Goal: Information Seeking & Learning: Learn about a topic

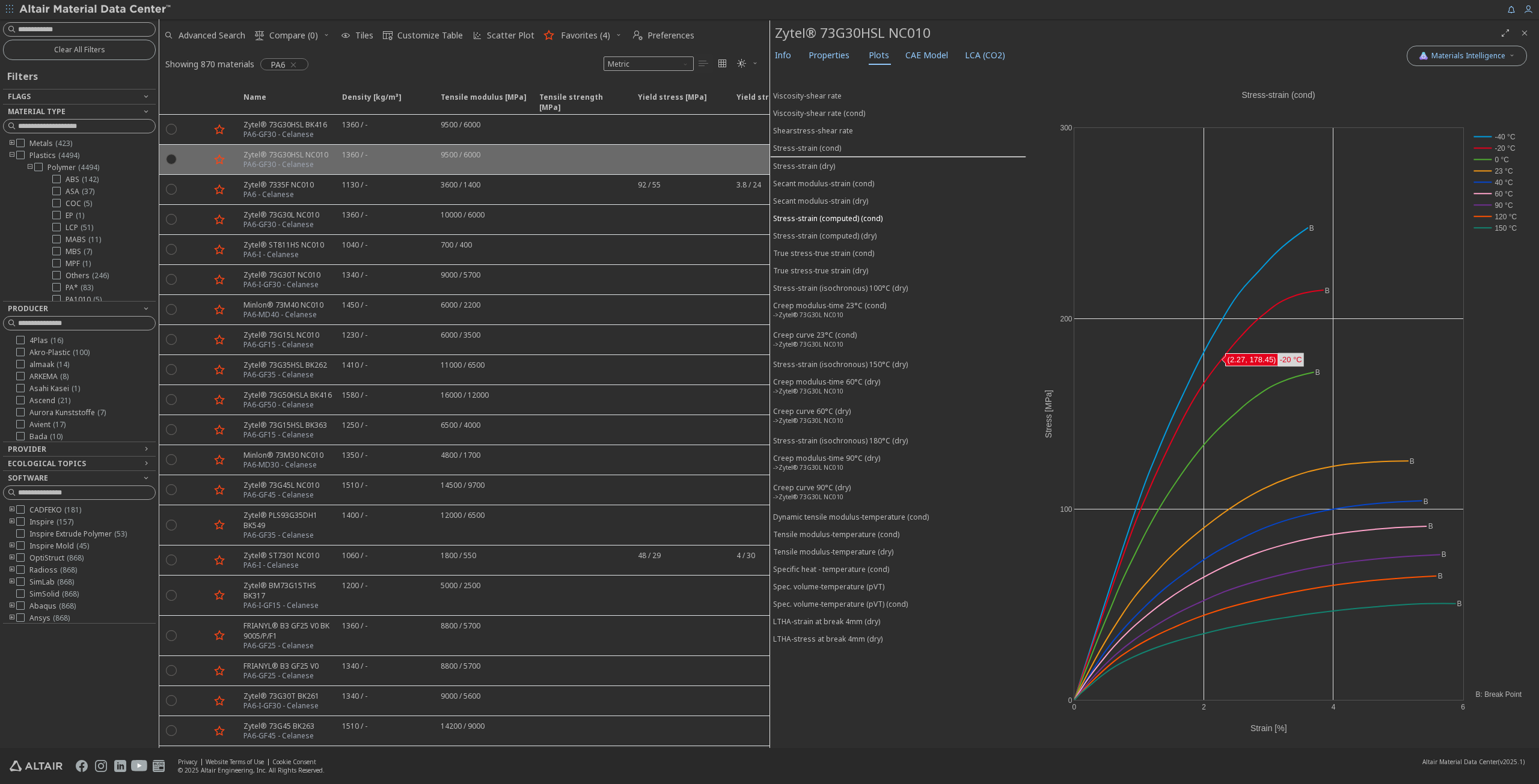
scroll to position [120, 0]
click at [1505, 228] on rect at bounding box center [1495, 228] width 49 height 11
click at [1506, 215] on rect at bounding box center [1495, 216] width 49 height 11
click at [1499, 196] on rect at bounding box center [1495, 193] width 49 height 11
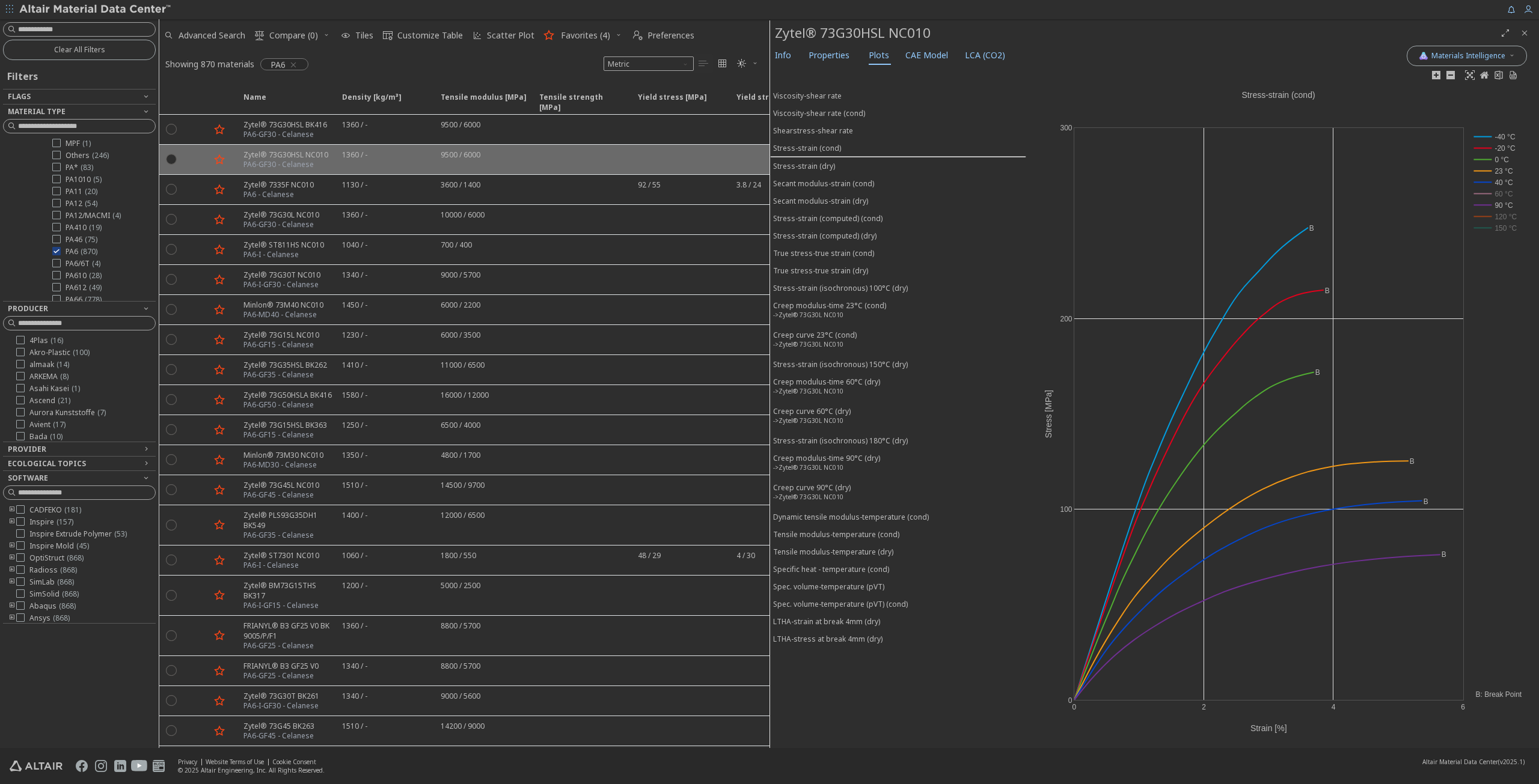
click at [1498, 180] on rect at bounding box center [1495, 182] width 49 height 11
click at [1497, 167] on rect at bounding box center [1495, 171] width 49 height 11
click at [1498, 155] on rect at bounding box center [1495, 159] width 49 height 11
click at [1499, 148] on rect at bounding box center [1495, 148] width 49 height 11
click at [1502, 136] on rect at bounding box center [1495, 136] width 49 height 11
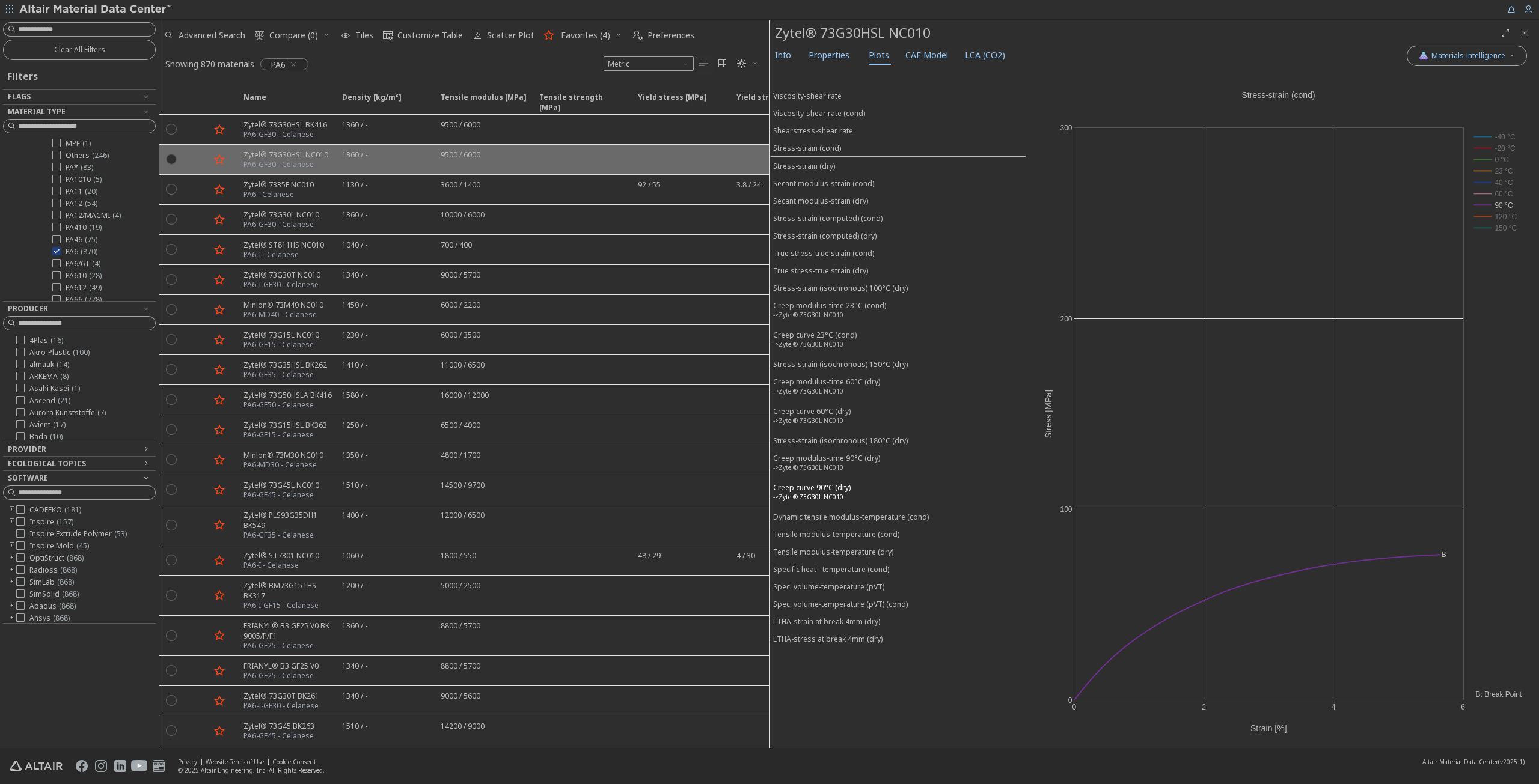
click at [838, 483] on div "Creep curve 90°C (dry) ->Zytel® 73G30L NC010" at bounding box center [812, 493] width 78 height 22
